Goal: Book appointment/travel/reservation

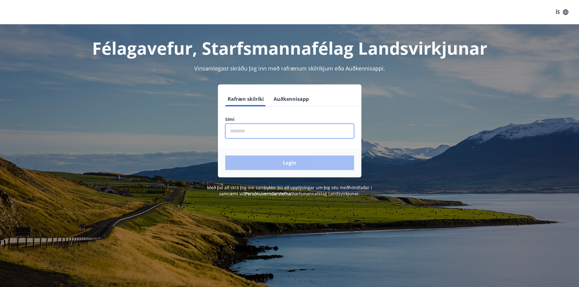
click at [239, 135] on input "phone" at bounding box center [289, 131] width 129 height 15
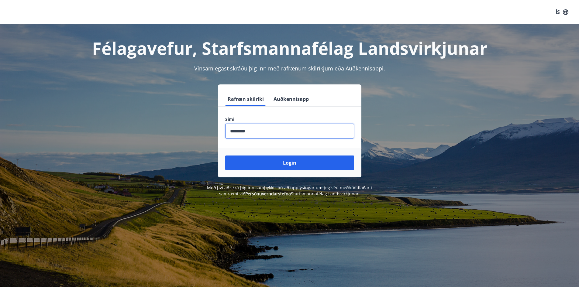
type input "********"
click at [225, 156] on button "Login" at bounding box center [289, 163] width 129 height 15
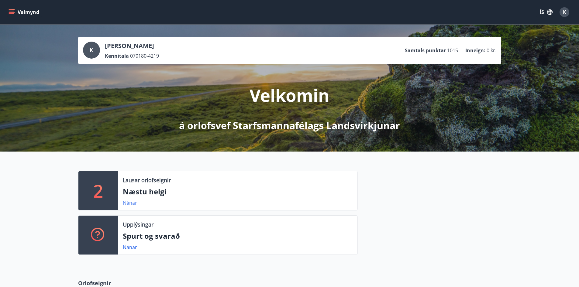
click at [127, 203] on link "Nánar" at bounding box center [130, 203] width 14 height 7
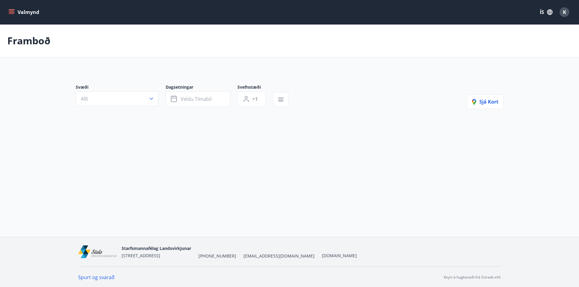
type input "*"
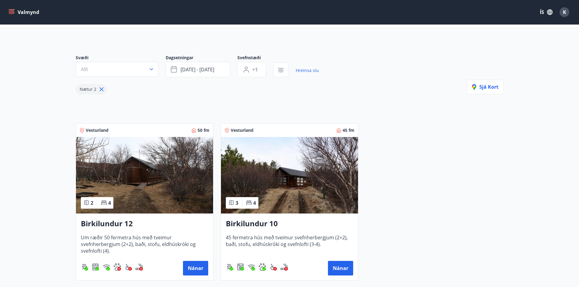
scroll to position [30, 0]
click at [201, 268] on button "Nánar" at bounding box center [195, 268] width 25 height 15
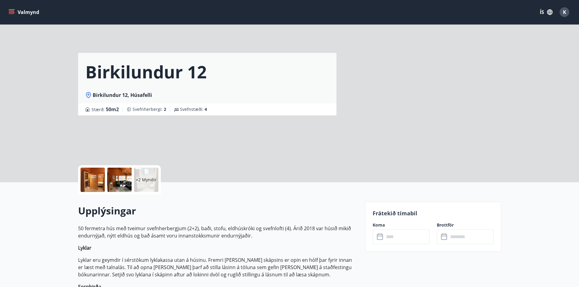
click at [392, 237] on input "text" at bounding box center [406, 237] width 45 height 15
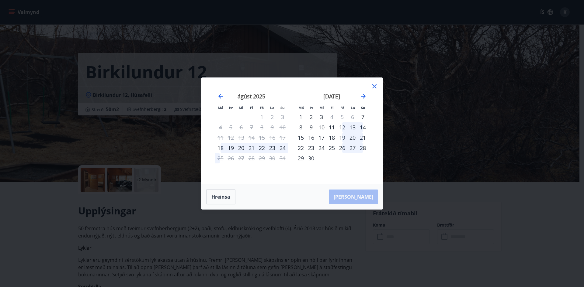
click at [262, 138] on div "15" at bounding box center [262, 138] width 10 height 10
click at [373, 86] on icon at bounding box center [374, 86] width 4 height 4
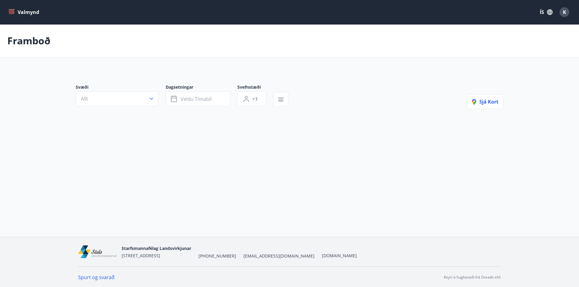
type input "*"
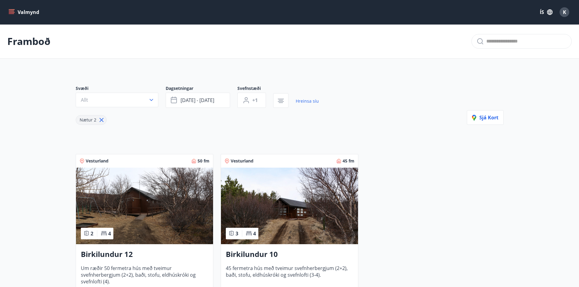
click at [309, 194] on img at bounding box center [289, 206] width 137 height 77
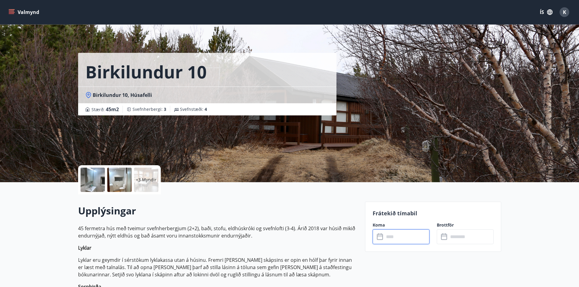
click at [408, 238] on input "text" at bounding box center [406, 237] width 45 height 15
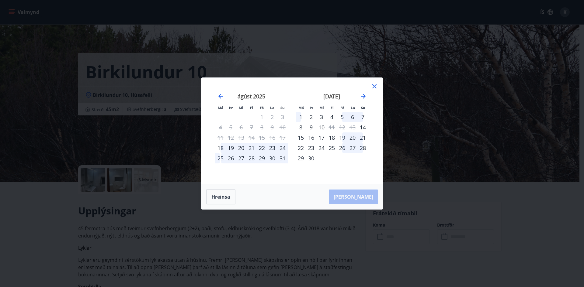
click at [261, 138] on div "15" at bounding box center [262, 138] width 10 height 10
click at [376, 86] on icon at bounding box center [374, 86] width 7 height 7
